Goal: Task Accomplishment & Management: Complete application form

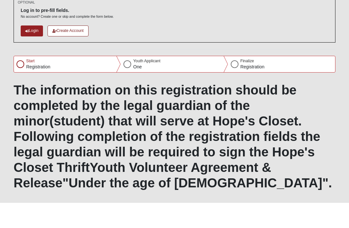
scroll to position [24, 0]
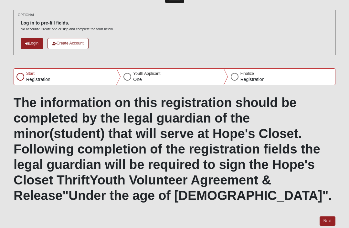
click at [331, 220] on button "Next" at bounding box center [327, 221] width 16 height 9
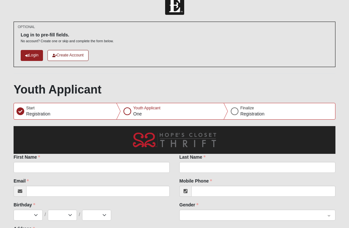
scroll to position [17, 0]
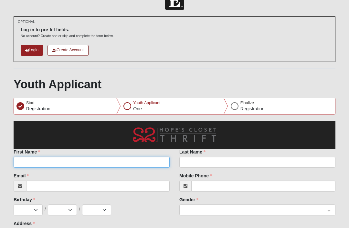
click at [28, 161] on input "First Name" at bounding box center [92, 162] width 156 height 11
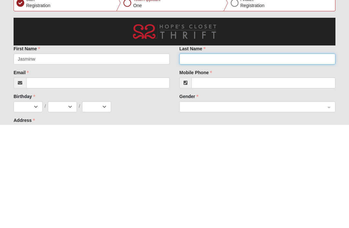
click at [207, 157] on input "Last Name" at bounding box center [257, 162] width 156 height 11
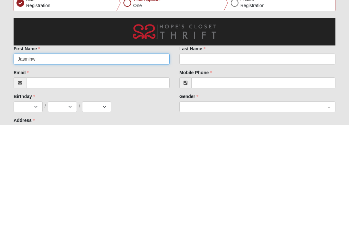
click at [46, 157] on input "Jasminw" at bounding box center [92, 162] width 156 height 11
type input "[PERSON_NAME]"
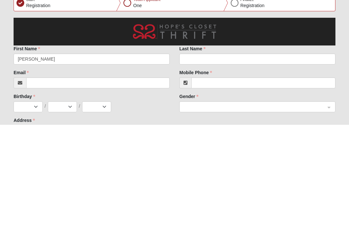
click at [273, 173] on div "Mobile Phone" at bounding box center [257, 182] width 156 height 19
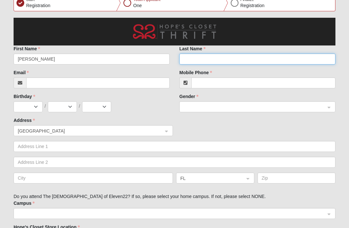
click at [283, 58] on input "Last Name" at bounding box center [257, 59] width 156 height 11
type input "[PERSON_NAME]"
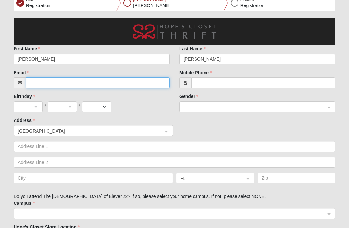
click at [46, 85] on input "Email" at bounding box center [97, 82] width 143 height 11
type input "[EMAIL_ADDRESS][DOMAIN_NAME]@"
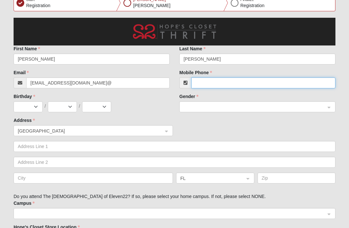
click at [289, 87] on input "Mobile Phone" at bounding box center [263, 82] width 144 height 11
type input "[PHONE_NUMBER]"
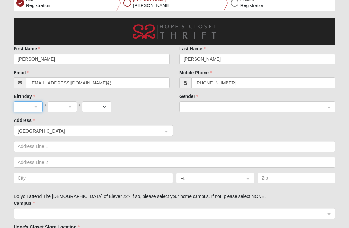
click at [31, 106] on select "Jan Feb Mar Apr May Jun [DATE] Aug Sep Oct Nov Dec" at bounding box center [28, 106] width 29 height 11
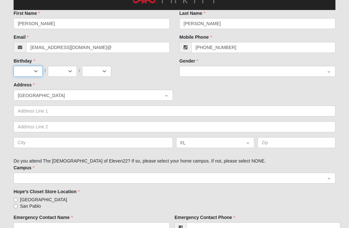
scroll to position [155, 0]
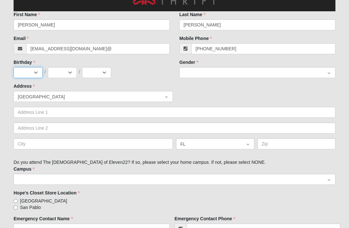
click at [18, 76] on select "Jan Feb Mar Apr May Jun [DATE] Aug Sep Oct Nov Dec" at bounding box center [28, 72] width 29 height 11
select select "8"
click at [64, 76] on select "1 2 3 4 5 6 7 8 9 10 11 12 13 14 15 16 17 18 19 20 21 22 23 24 25 26 27 28 29 3…" at bounding box center [62, 72] width 29 height 11
click at [66, 76] on select "1 2 3 4 5 6 7 8 9 10 11 12 13 14 15 16 17 18 19 20 21 22 23 24 25 26 27 28 29 3…" at bounding box center [62, 72] width 29 height 11
select select "6"
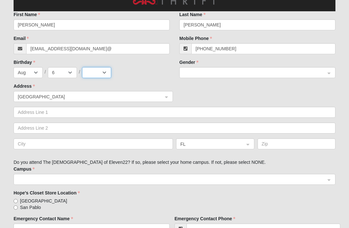
click at [100, 72] on select "2025 2024 2023 2022 2021 2020 2019 2018 2017 2016 2015 2014 2013 2012 2011 2010…" at bounding box center [96, 72] width 29 height 11
click at [110, 74] on select "2025 2024 2023 2022 2021 2020 2019 2018 2017 2016 2015 2014 2013 2012 2011 2010…" at bounding box center [96, 72] width 29 height 11
select select "2010"
click at [232, 75] on span at bounding box center [254, 72] width 142 height 7
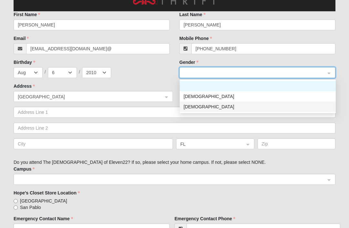
click at [210, 107] on div "[DEMOGRAPHIC_DATA]" at bounding box center [257, 106] width 148 height 7
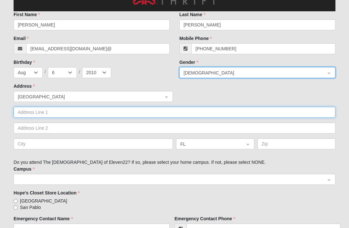
click at [23, 114] on input "text" at bounding box center [174, 112] width 321 height 11
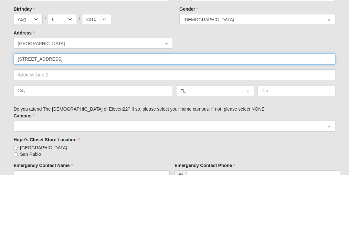
type input "[STREET_ADDRESS]"
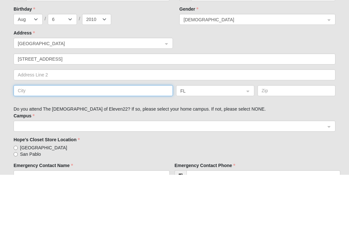
click at [20, 138] on input "text" at bounding box center [93, 143] width 159 height 11
type input "[GEOGRAPHIC_DATA]"
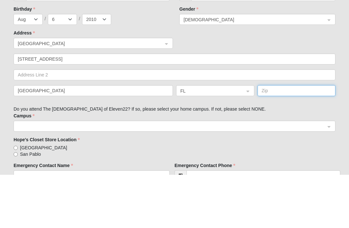
click at [279, 138] on input "text" at bounding box center [296, 143] width 78 height 11
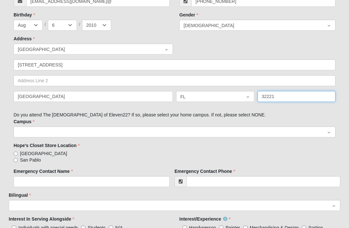
type input "32221"
click at [26, 136] on input "search" at bounding box center [171, 132] width 309 height 10
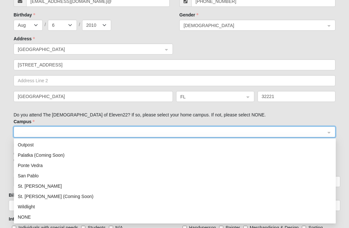
scroll to position [83, 0]
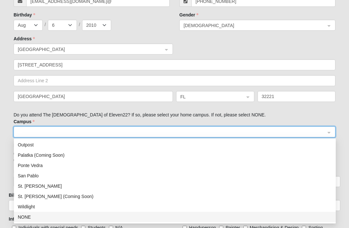
click at [23, 217] on div "NONE" at bounding box center [175, 217] width 314 height 7
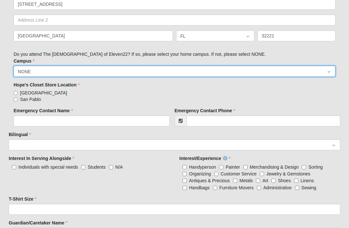
scroll to position [263, 0]
click at [17, 91] on input "[GEOGRAPHIC_DATA]" at bounding box center [16, 93] width 4 height 4
radio input "true"
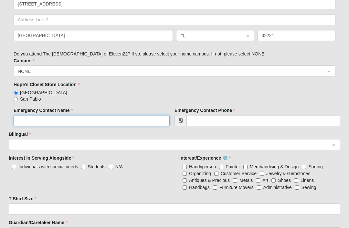
click at [29, 116] on input "Emergency Contact Name" at bounding box center [92, 120] width 156 height 11
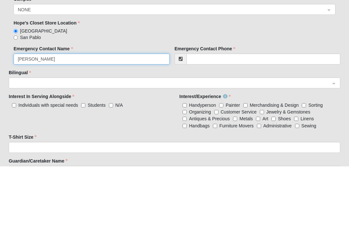
type input "[PERSON_NAME]"
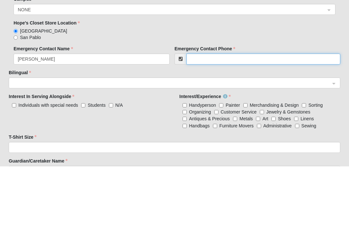
click at [247, 115] on input "Emergency Contact Phone" at bounding box center [263, 120] width 154 height 11
type input "[PHONE_NUMBER]"
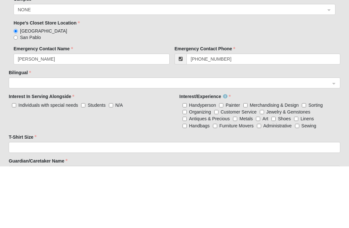
click at [16, 139] on input "search" at bounding box center [172, 144] width 319 height 10
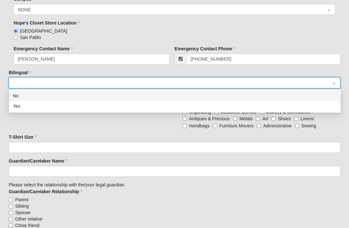
click at [14, 94] on div "No" at bounding box center [174, 95] width 323 height 7
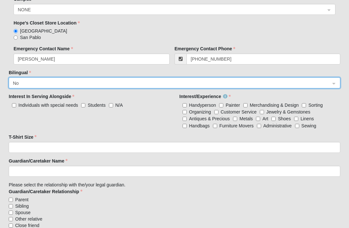
click at [83, 107] on input "Students" at bounding box center [83, 105] width 4 height 4
checkbox input "true"
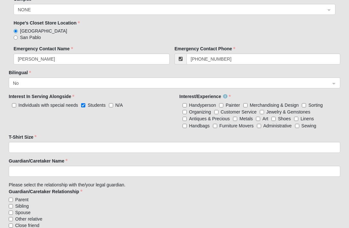
scroll to position [333, 0]
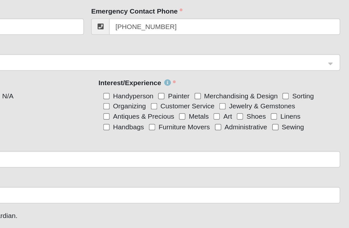
click at [301, 95] on input "Sorting" at bounding box center [303, 97] width 4 height 4
checkbox input "true"
click at [182, 102] on input "Organizing" at bounding box center [184, 104] width 4 height 4
checkbox input "true"
click at [294, 108] on input "Linens" at bounding box center [296, 110] width 4 height 4
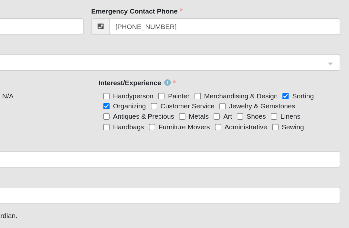
checkbox input "true"
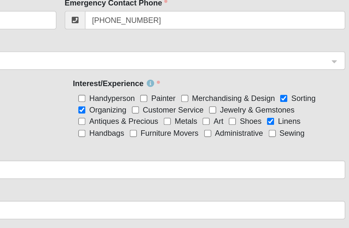
click at [262, 108] on span "Art" at bounding box center [265, 110] width 6 height 5
click at [256, 108] on input "Art" at bounding box center [258, 110] width 4 height 4
checkbox input "true"
click at [214, 102] on input "Customer Service" at bounding box center [216, 104] width 4 height 4
checkbox input "true"
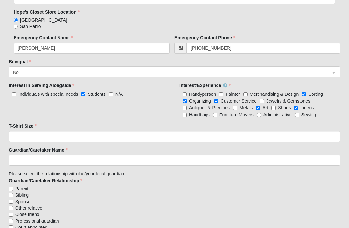
scroll to position [347, 0]
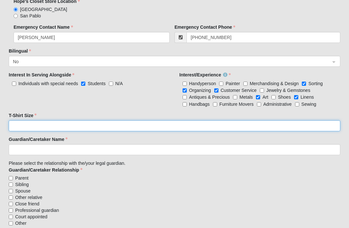
click at [289, 125] on input "T-Shirt Size" at bounding box center [174, 125] width 331 height 11
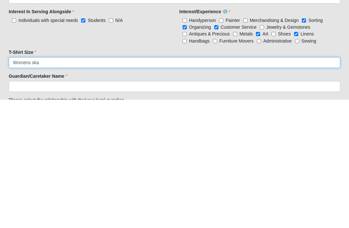
click at [275, 186] on input "Womens ska" at bounding box center [174, 191] width 331 height 11
click at [300, 186] on input "Womens ska" at bounding box center [174, 191] width 331 height 11
click at [305, 186] on input "Womens ska" at bounding box center [174, 191] width 331 height 11
click at [43, 186] on input "Womens ska" at bounding box center [174, 191] width 331 height 11
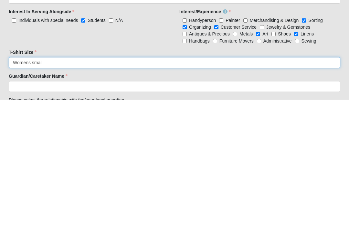
type input "Womens small"
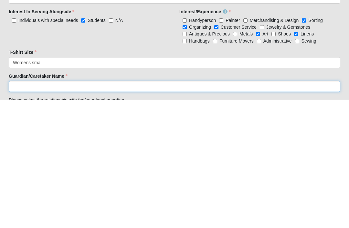
click at [26, 209] on input "Guardian/Caretaker Name" at bounding box center [174, 214] width 331 height 11
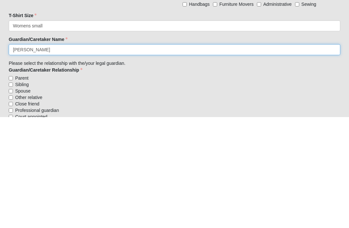
type input "[PERSON_NAME]"
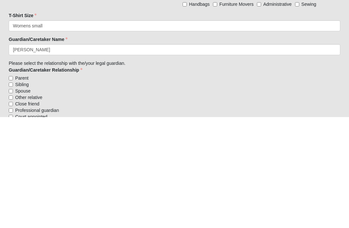
click at [9, 187] on input "Parent" at bounding box center [11, 189] width 4 height 4
checkbox input "true"
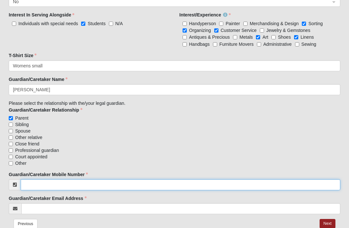
click at [304, 182] on input "Guardian/Caretaker Mobile Number" at bounding box center [180, 184] width 319 height 11
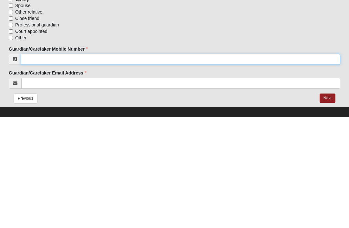
scroll to position [427, 0]
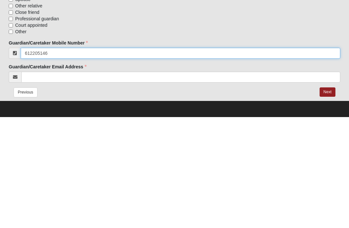
type input "[PHONE_NUMBER]"
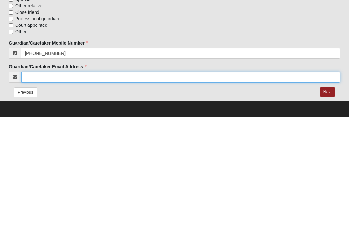
click at [219, 183] on input "Guardian/Caretaker Email Address" at bounding box center [180, 188] width 319 height 11
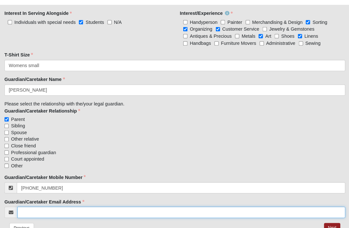
scroll to position [381, 0]
